Goal: Information Seeking & Learning: Learn about a topic

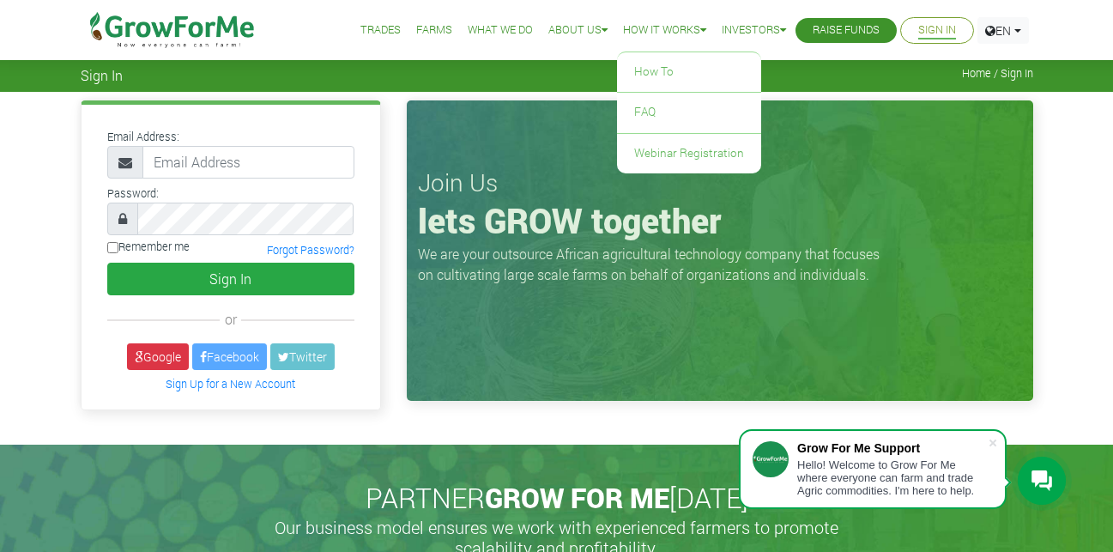
click at [684, 31] on link "How it Works" at bounding box center [664, 30] width 83 height 18
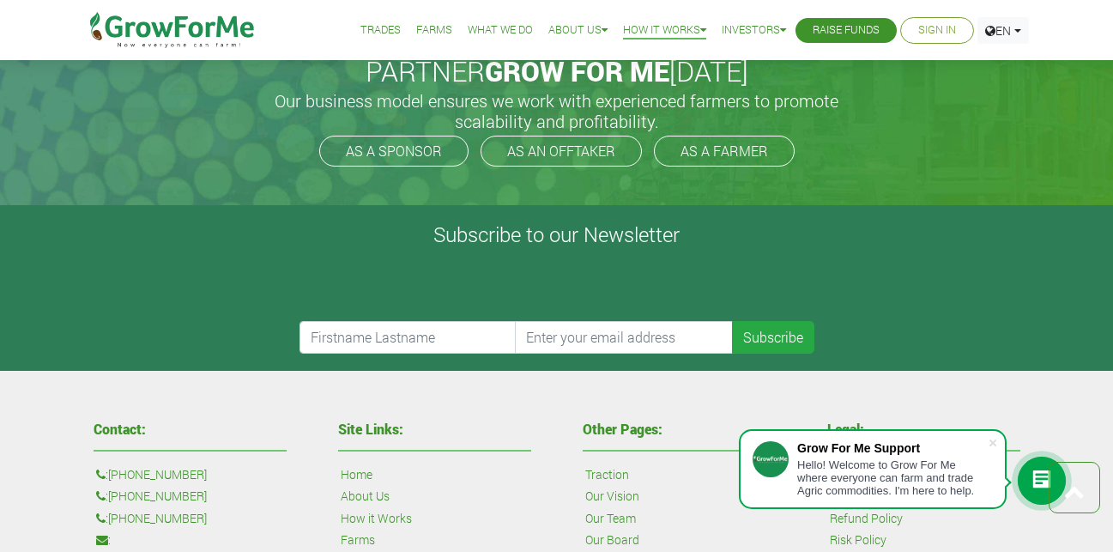
scroll to position [1157, 0]
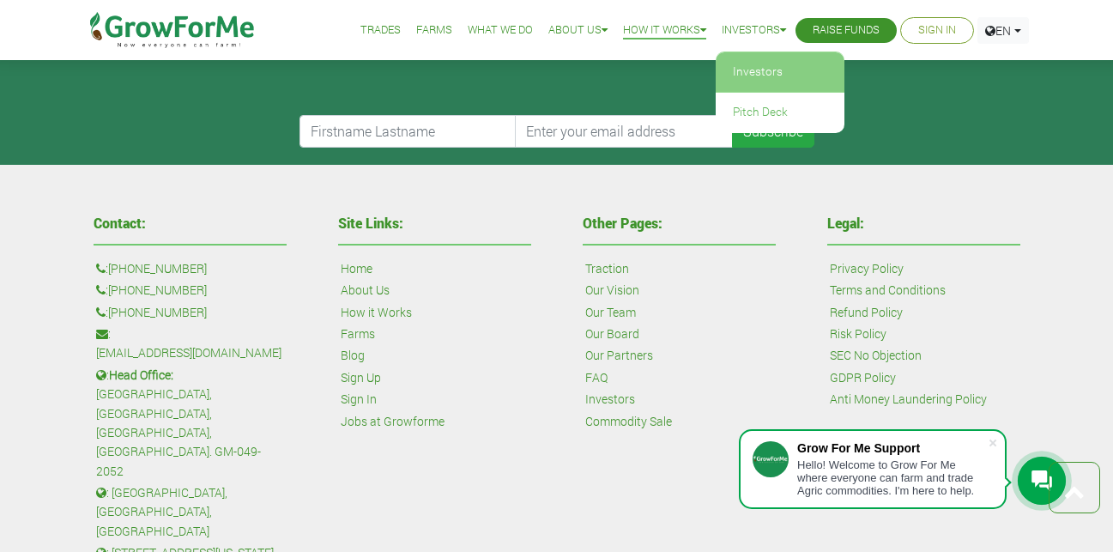
click at [747, 73] on link "Investors" at bounding box center [780, 71] width 129 height 39
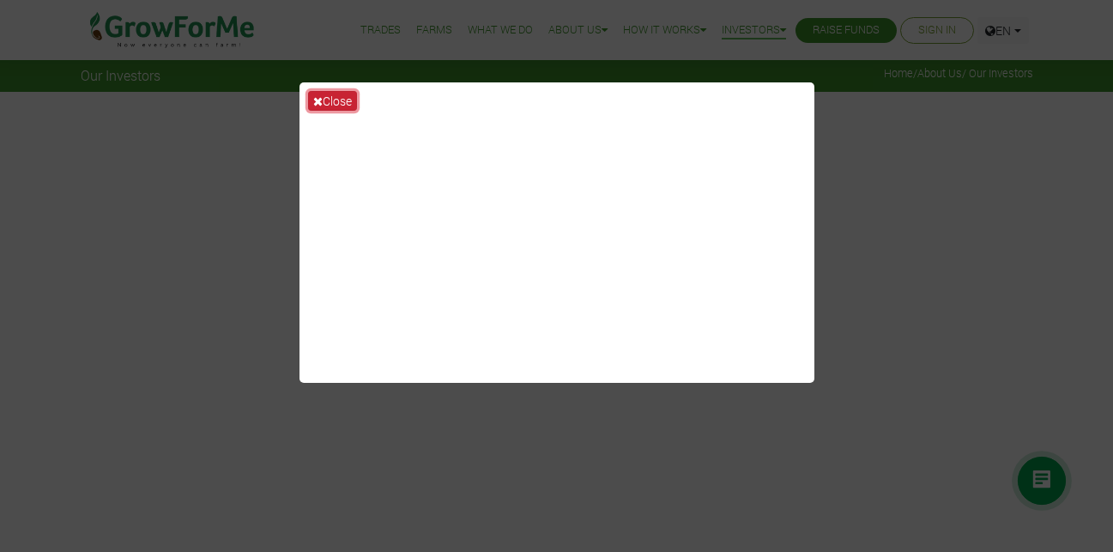
click at [343, 101] on button "Close" at bounding box center [332, 101] width 49 height 20
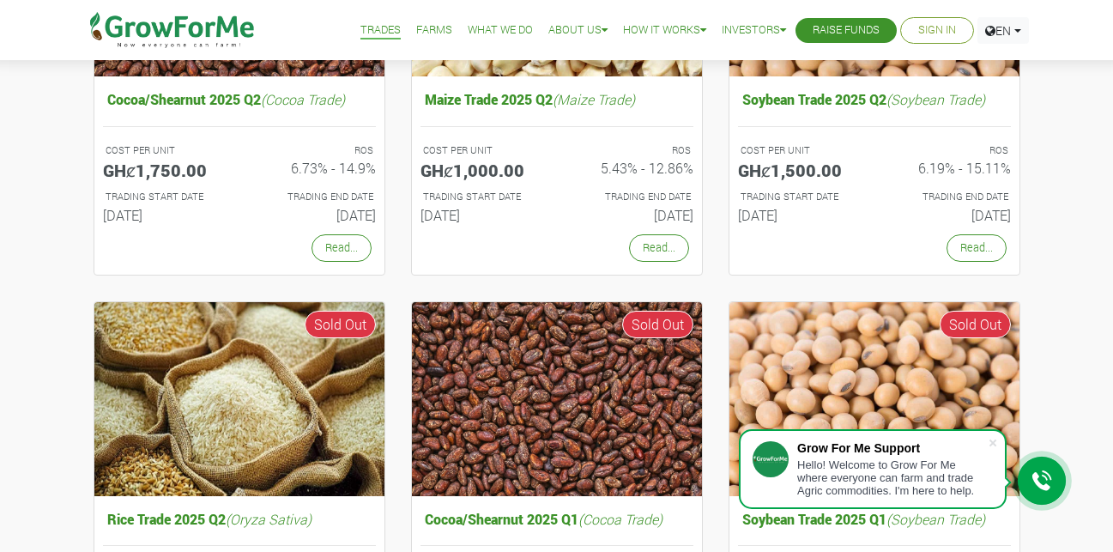
scroll to position [378, 0]
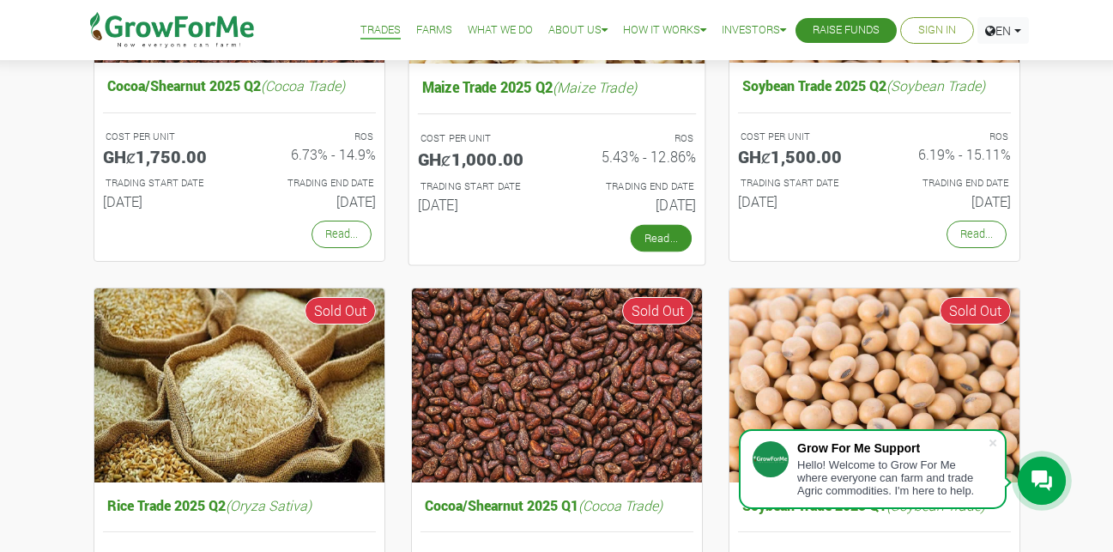
click at [668, 234] on link "Read..." at bounding box center [660, 237] width 61 height 27
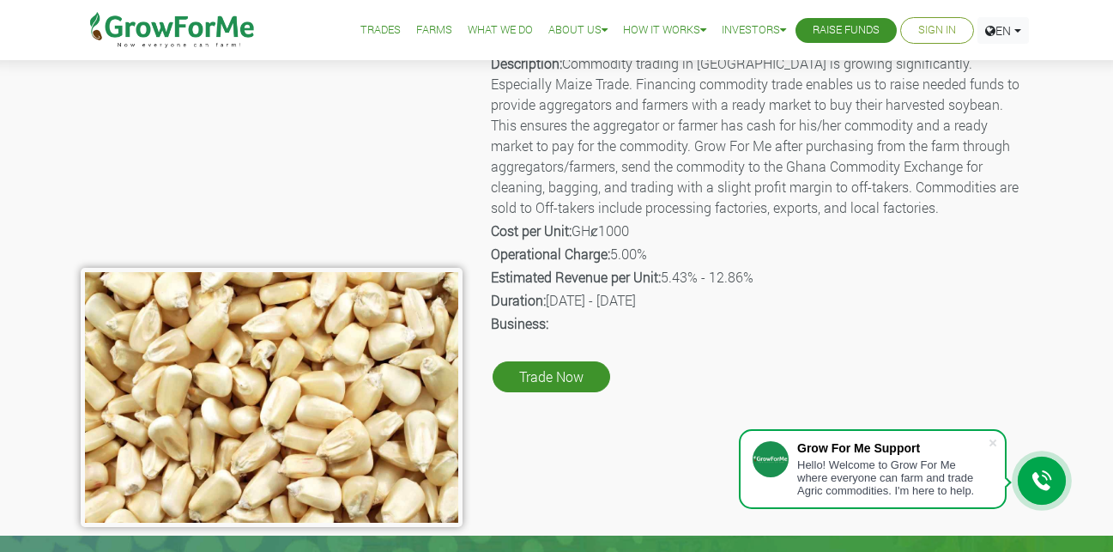
scroll to position [79, 0]
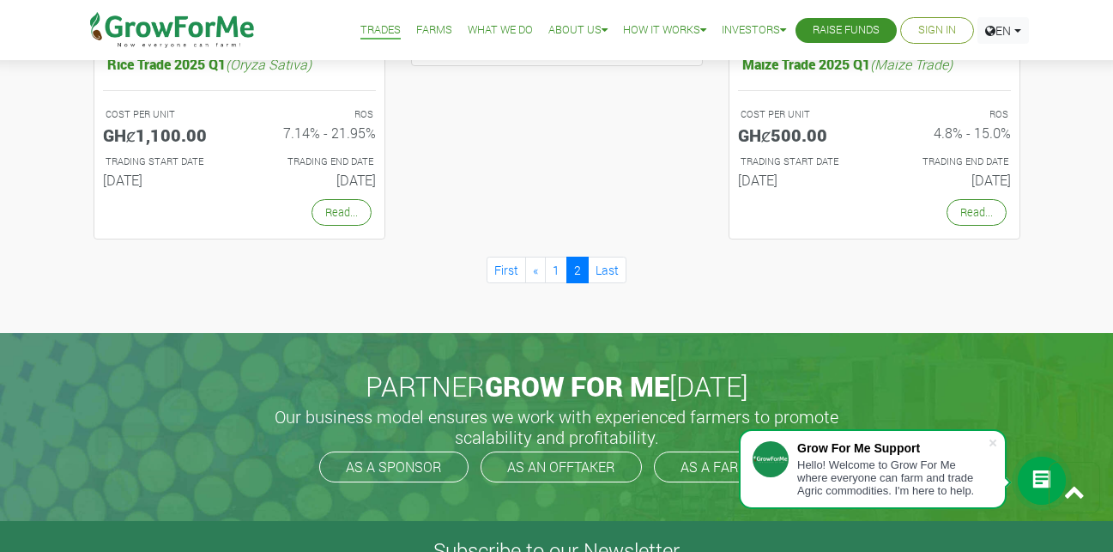
scroll to position [1261, 0]
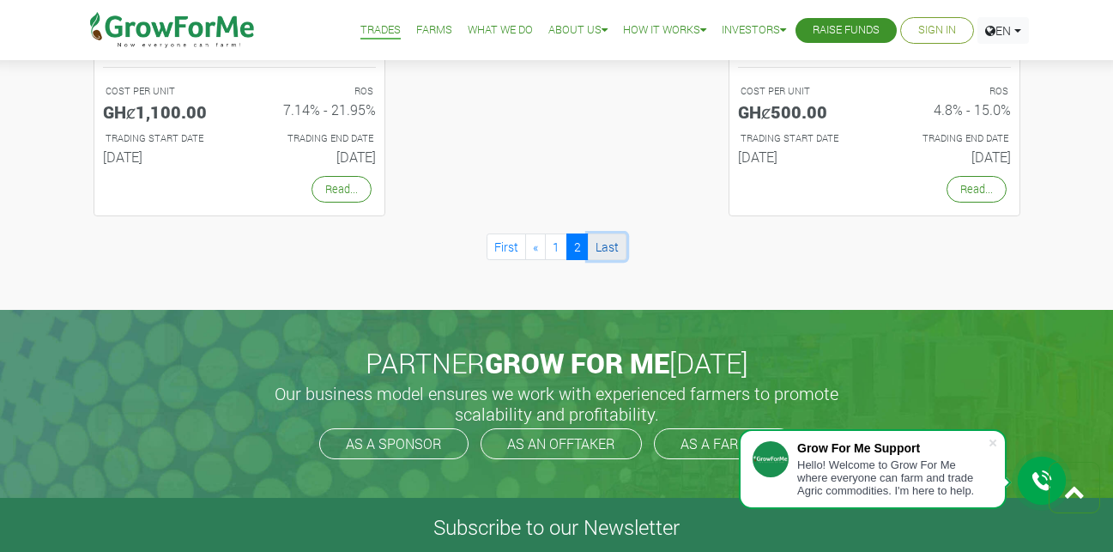
click at [602, 243] on link "Last" at bounding box center [607, 246] width 39 height 27
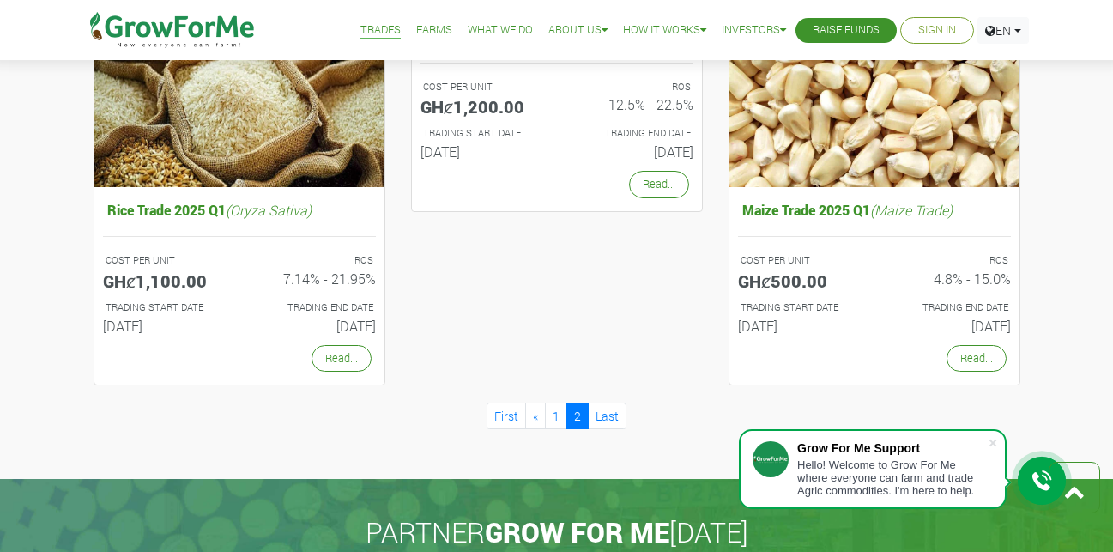
scroll to position [1069, 0]
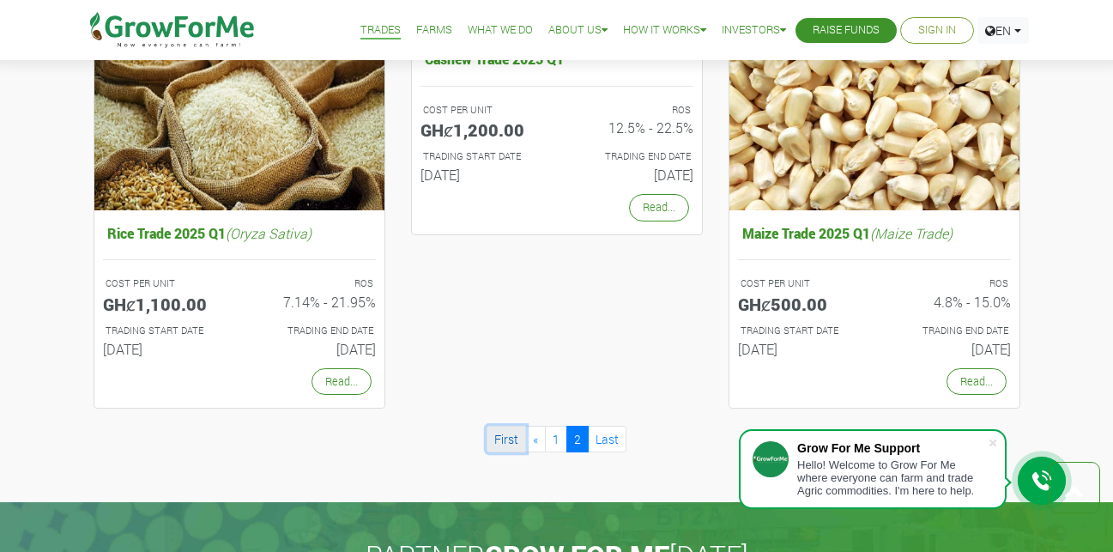
click at [515, 441] on link "First" at bounding box center [506, 439] width 39 height 27
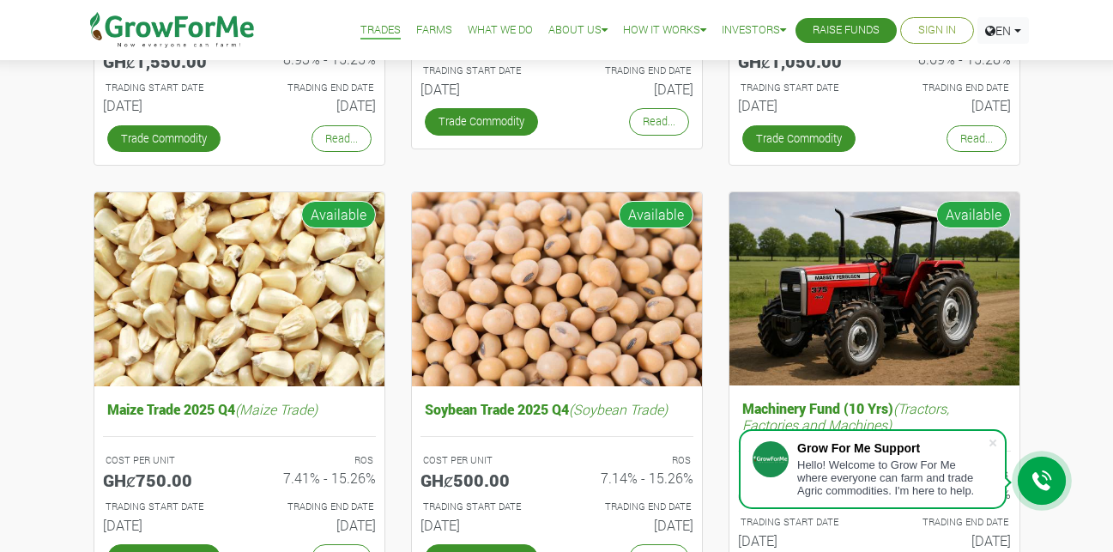
scroll to position [571, 0]
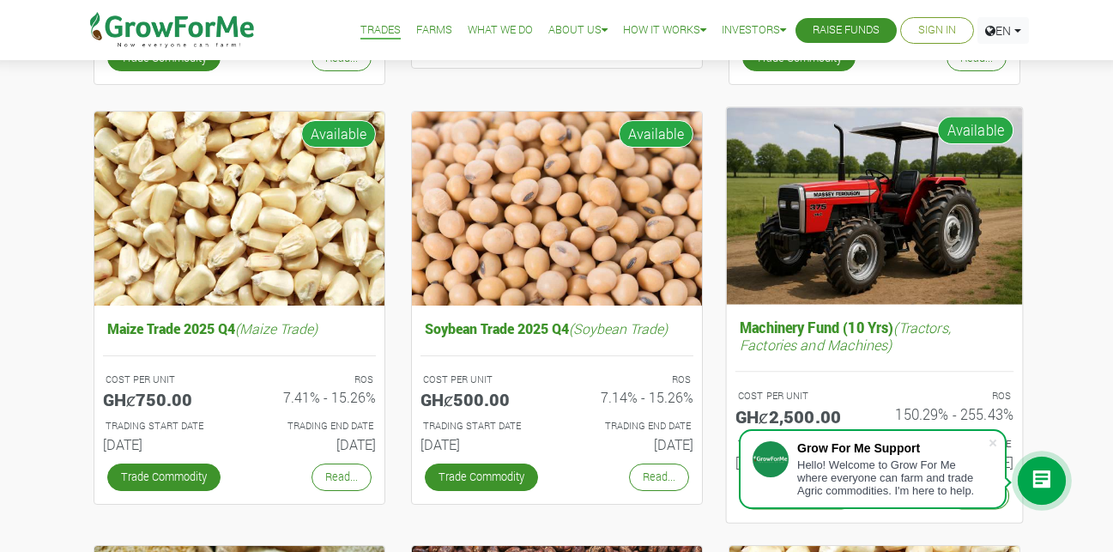
click at [827, 262] on img at bounding box center [874, 205] width 296 height 197
